Goal: Entertainment & Leisure: Consume media (video, audio)

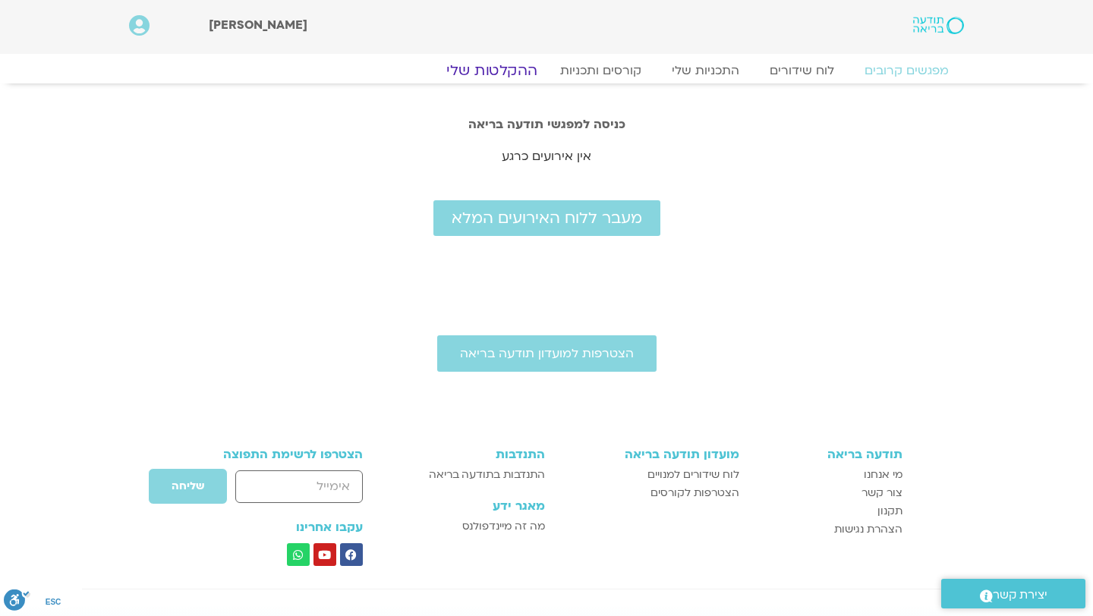
click at [500, 65] on link "ההקלטות שלי" at bounding box center [491, 70] width 127 height 18
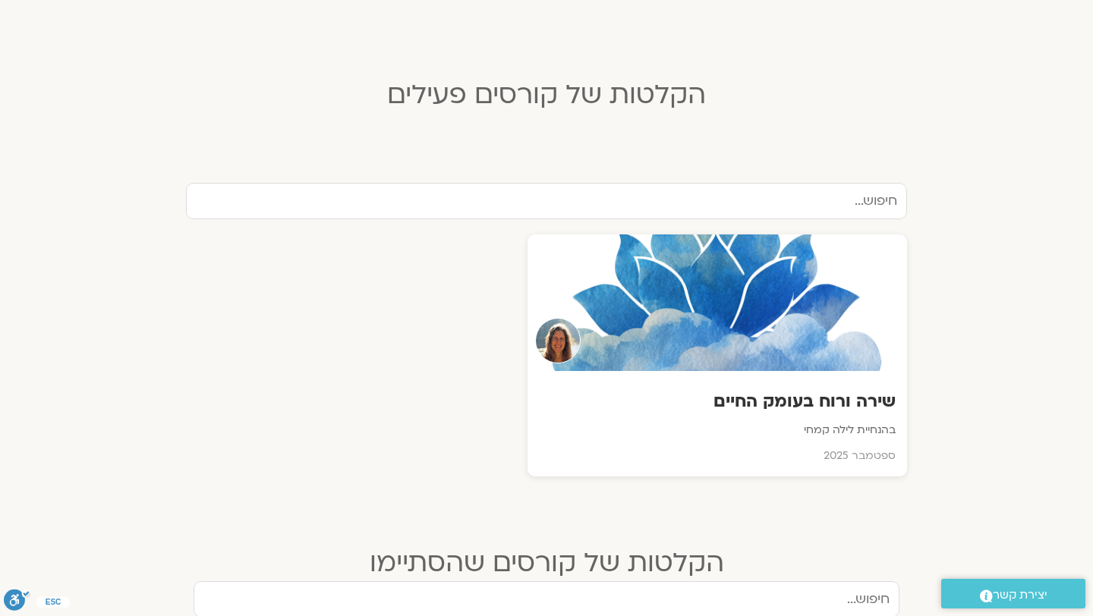
scroll to position [370, 0]
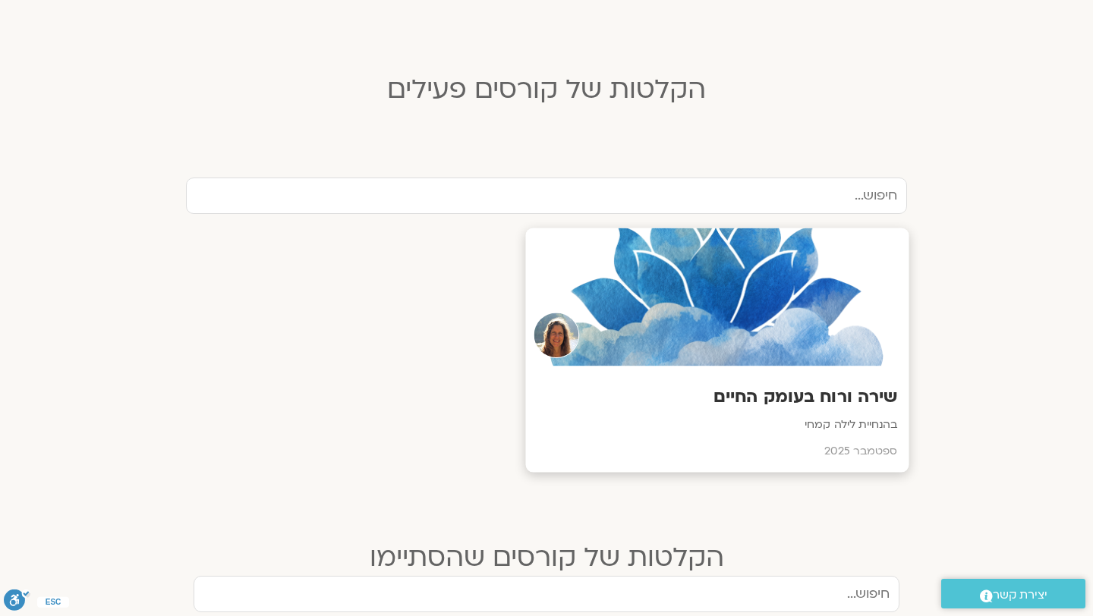
click at [620, 319] on div at bounding box center [717, 297] width 383 height 138
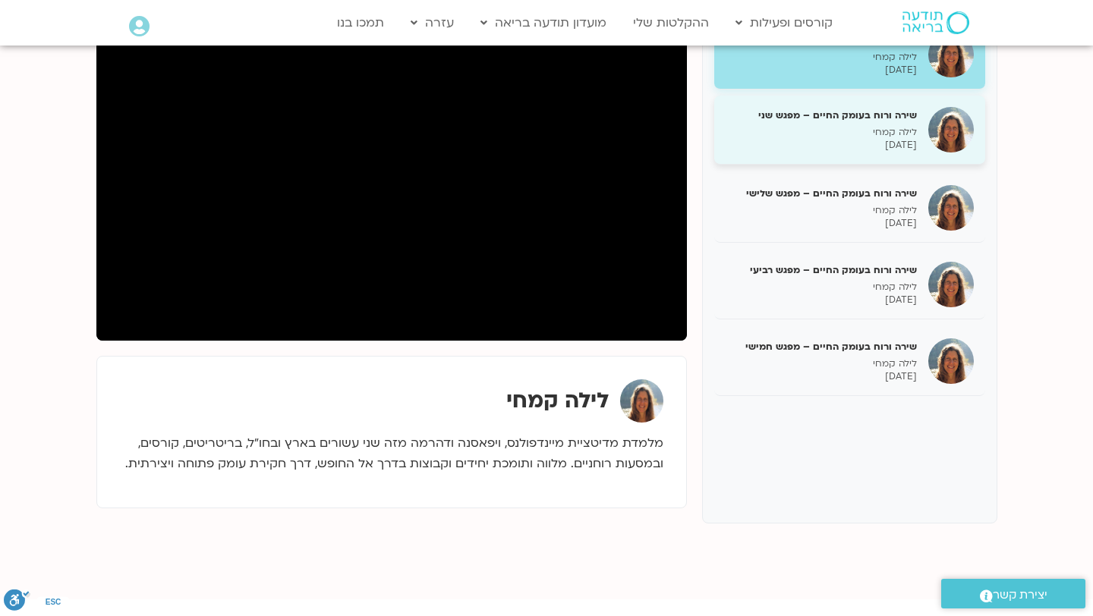
scroll to position [250, 0]
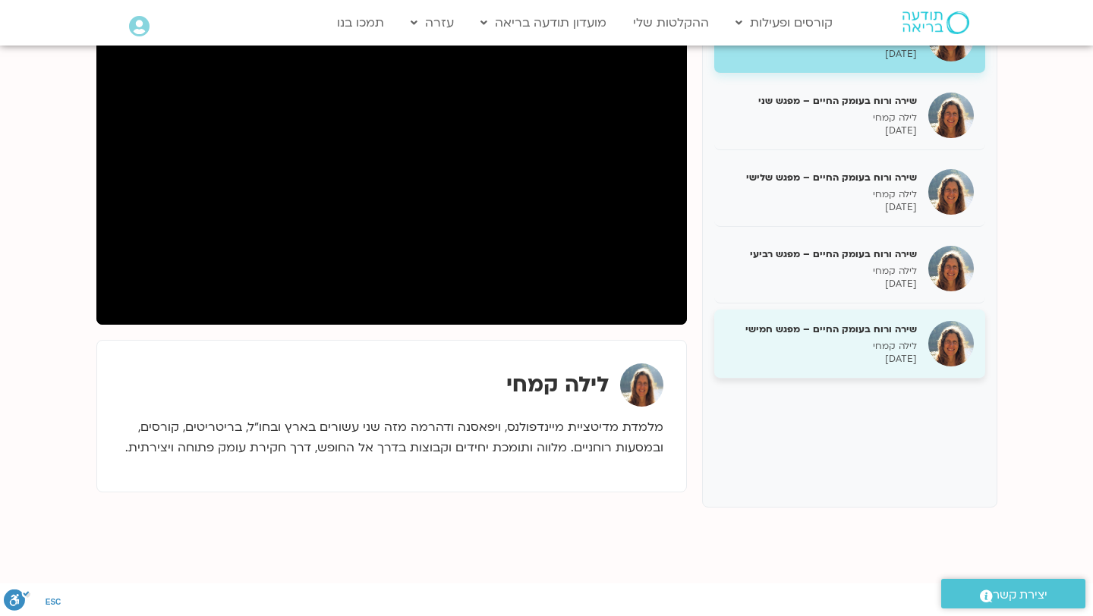
click at [750, 342] on p "לילה קמחי" at bounding box center [820, 346] width 191 height 13
